Goal: Navigation & Orientation: Find specific page/section

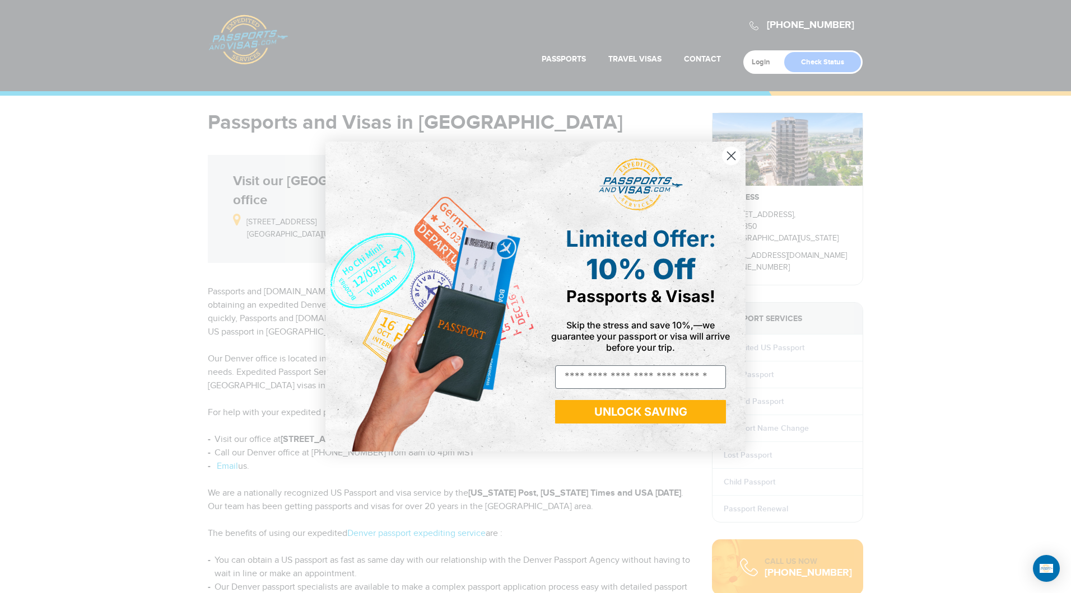
click at [733, 158] on icon "Close dialog" at bounding box center [731, 156] width 8 height 8
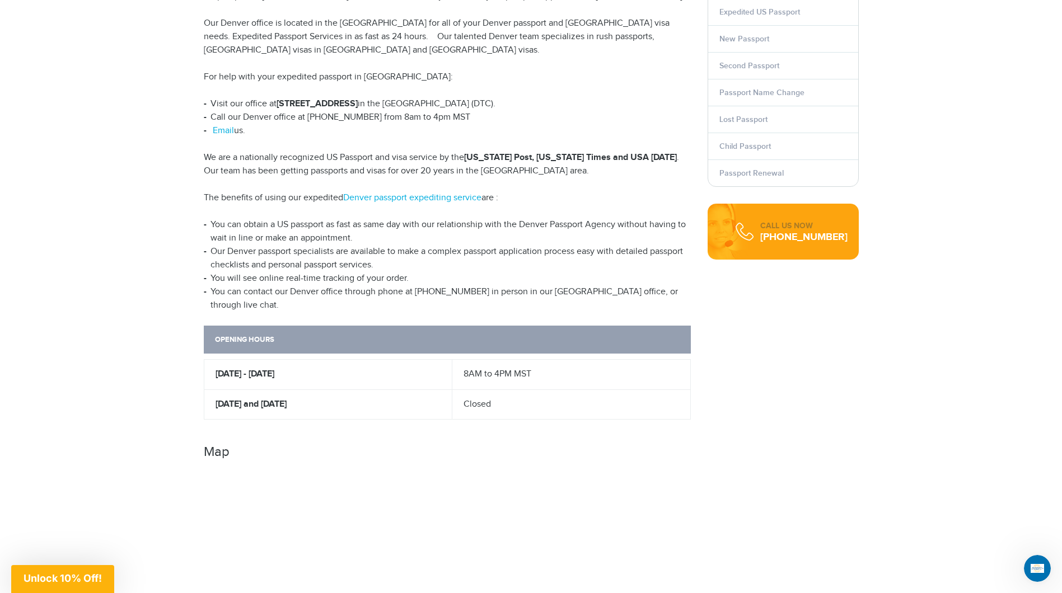
scroll to position [280, 0]
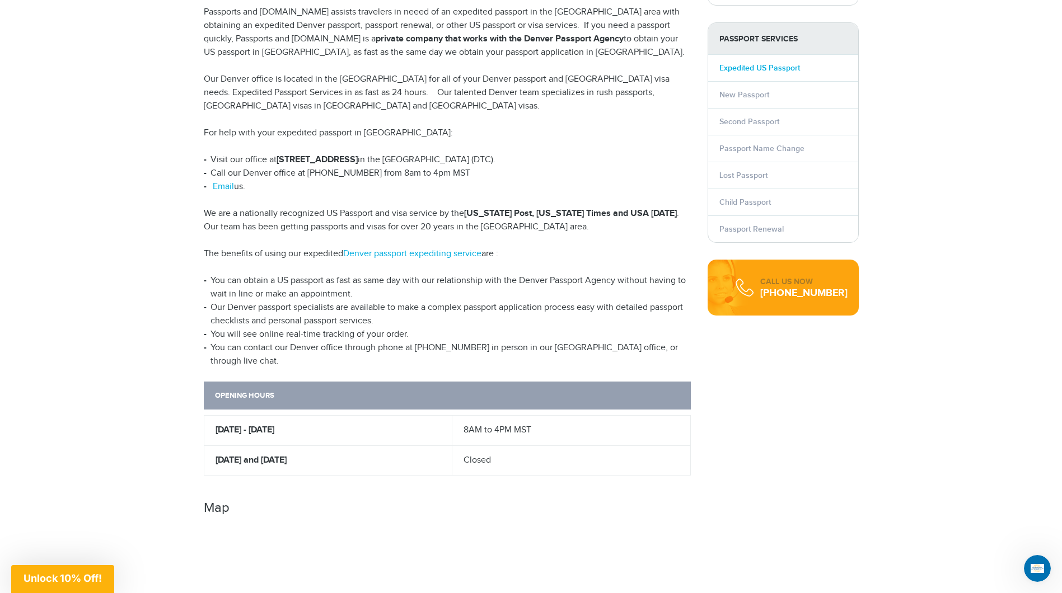
click at [769, 66] on link "Expedited US Passport" at bounding box center [759, 68] width 81 height 10
